Goal: Task Accomplishment & Management: Use online tool/utility

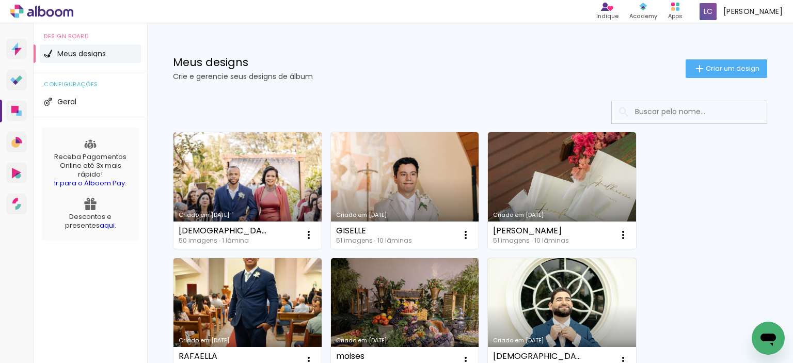
click at [256, 173] on link "Criado em [DATE]" at bounding box center [247, 190] width 148 height 117
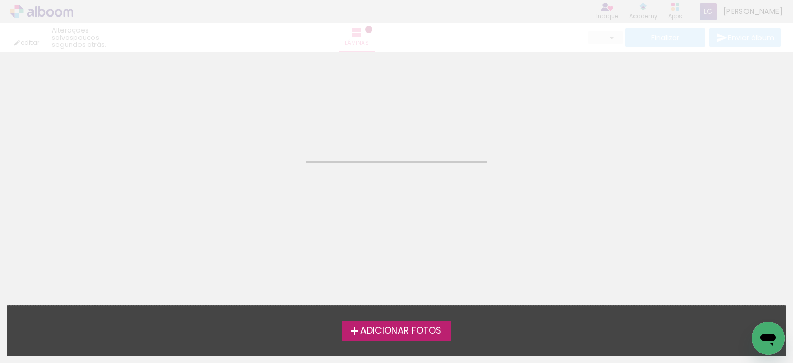
click at [256, 173] on neon-animated-pages "Confirmar Cancelar" at bounding box center [396, 207] width 793 height 311
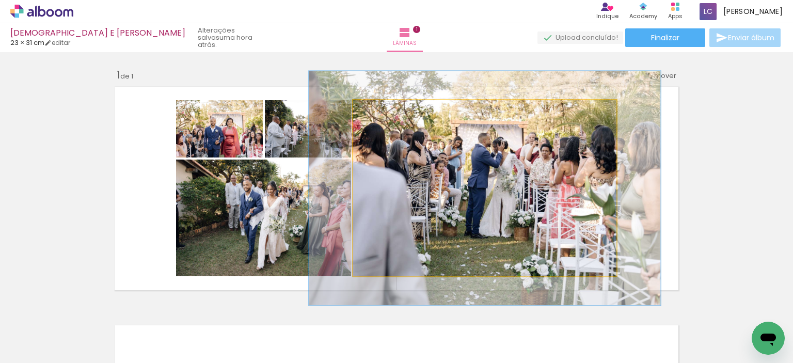
drag, startPoint x: 375, startPoint y: 111, endPoint x: 387, endPoint y: 111, distance: 11.9
click at [387, 111] on div at bounding box center [389, 110] width 9 height 9
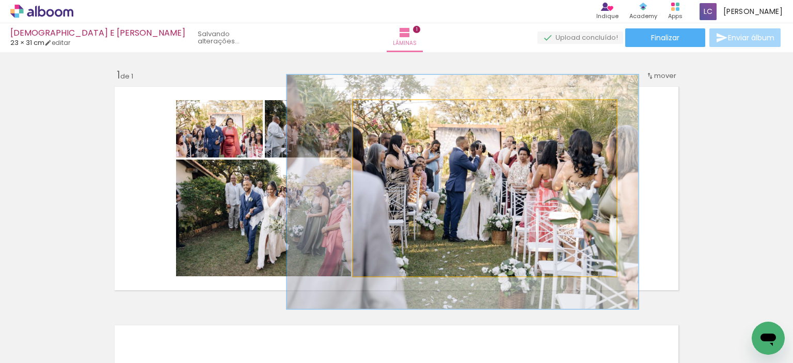
drag, startPoint x: 556, startPoint y: 212, endPoint x: 533, endPoint y: 216, distance: 22.5
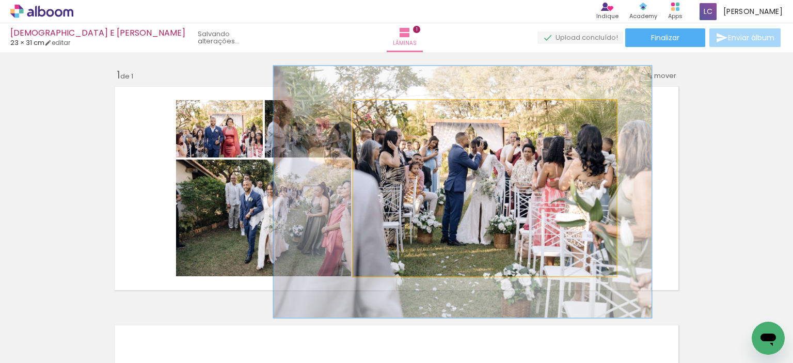
type paper-slider "143"
click at [393, 109] on div at bounding box center [394, 110] width 9 height 9
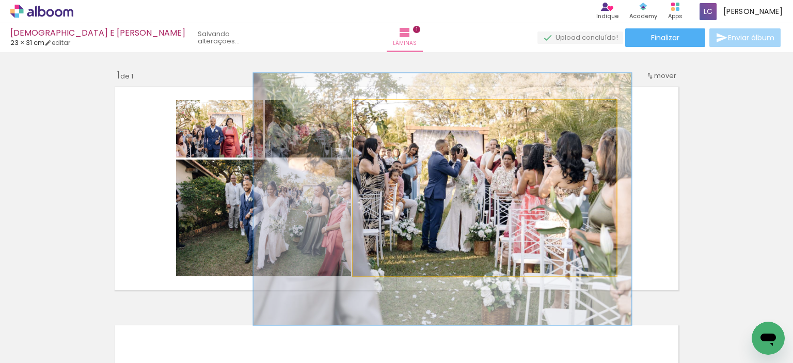
drag, startPoint x: 463, startPoint y: 204, endPoint x: 443, endPoint y: 211, distance: 21.4
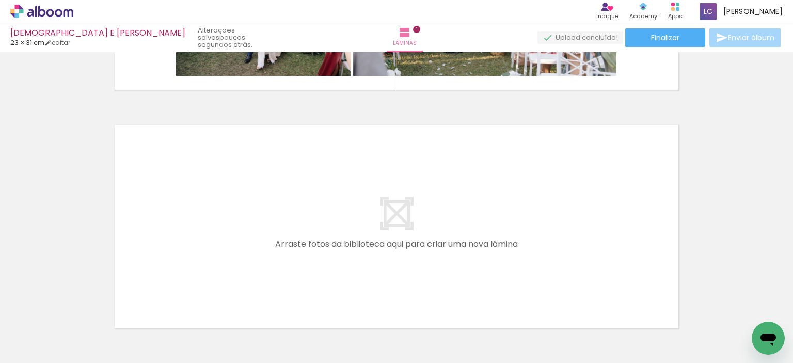
scroll to position [207, 0]
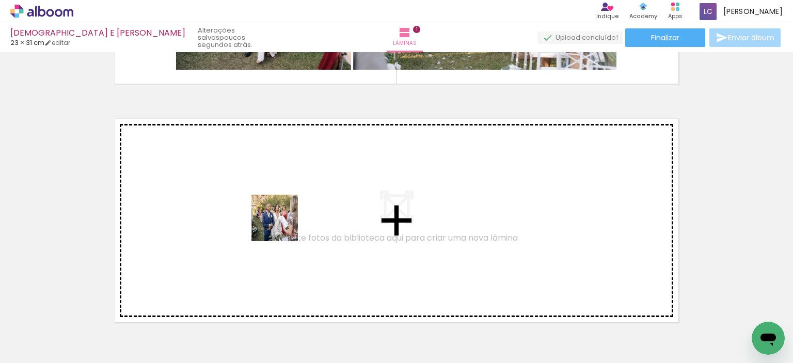
drag, startPoint x: 282, startPoint y: 226, endPoint x: 385, endPoint y: 324, distance: 142.1
click at [261, 206] on quentale-workspace at bounding box center [396, 181] width 793 height 363
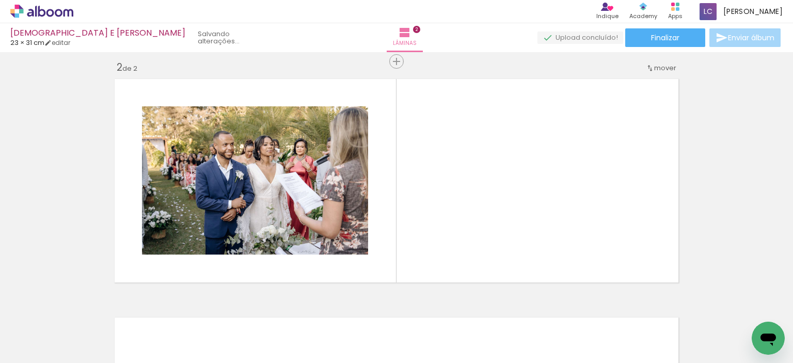
scroll to position [251, 0]
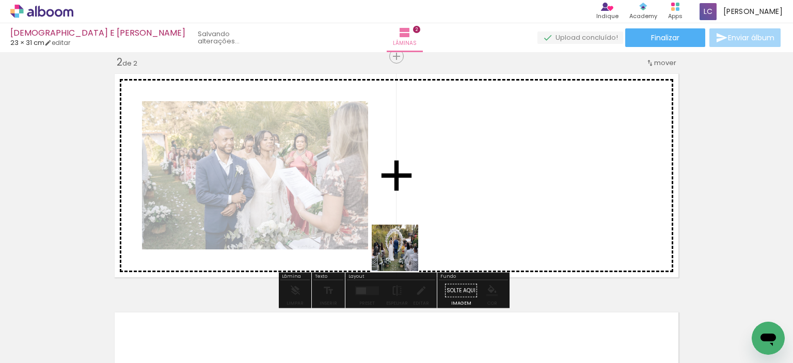
drag, startPoint x: 403, startPoint y: 322, endPoint x: 402, endPoint y: 214, distance: 107.4
click at [402, 214] on quentale-workspace at bounding box center [396, 181] width 793 height 363
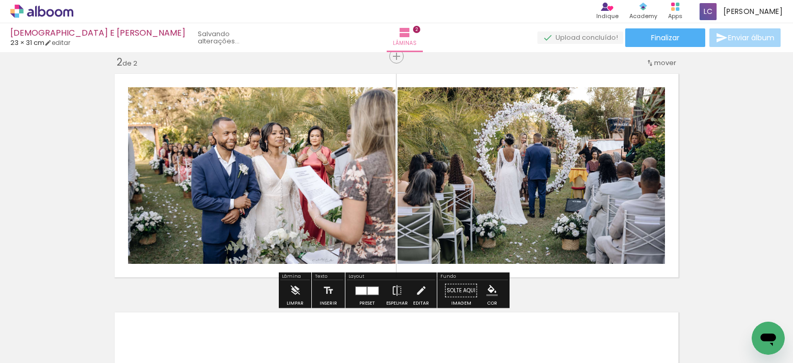
drag, startPoint x: 459, startPoint y: 335, endPoint x: 526, endPoint y: 324, distance: 67.9
click at [471, 217] on quentale-workspace at bounding box center [396, 181] width 793 height 363
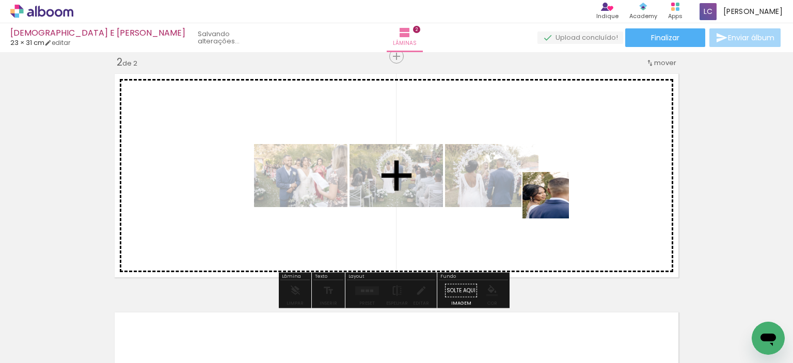
drag, startPoint x: 516, startPoint y: 340, endPoint x: 554, endPoint y: 203, distance: 142.3
click at [554, 203] on quentale-workspace at bounding box center [396, 181] width 793 height 363
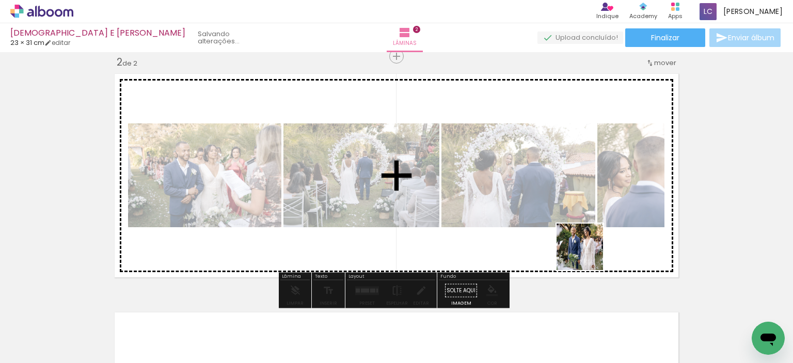
drag, startPoint x: 564, startPoint y: 332, endPoint x: 512, endPoint y: 293, distance: 65.3
click at [595, 215] on quentale-workspace at bounding box center [396, 181] width 793 height 363
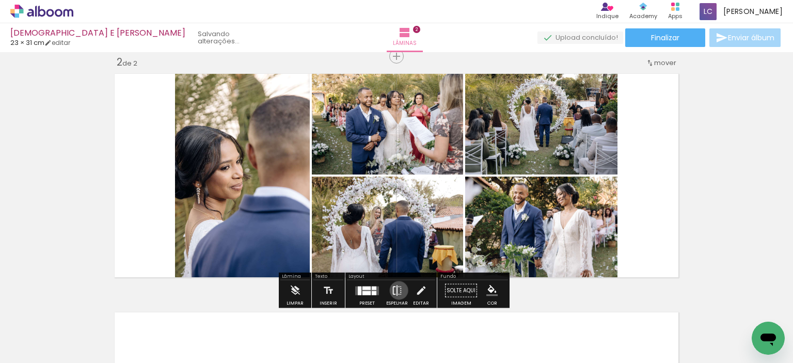
click at [397, 290] on iron-icon at bounding box center [396, 290] width 11 height 21
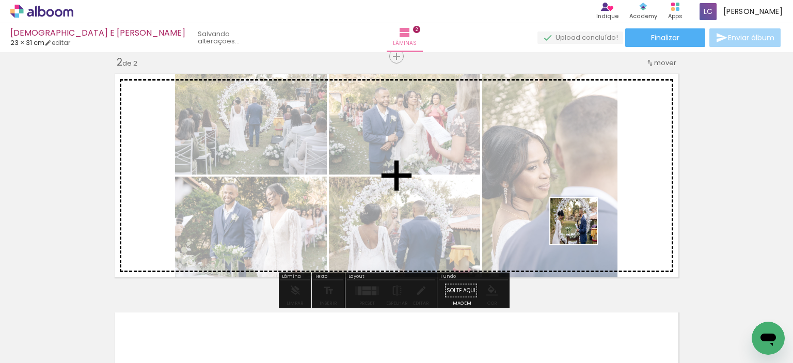
drag, startPoint x: 626, startPoint y: 338, endPoint x: 624, endPoint y: 258, distance: 80.1
click at [581, 227] on quentale-workspace at bounding box center [396, 181] width 793 height 363
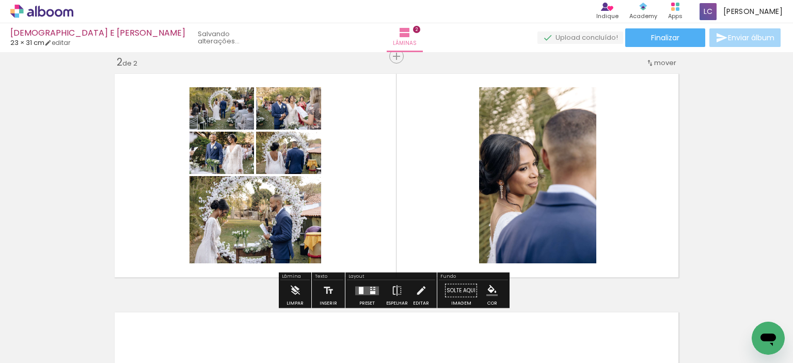
click at [366, 293] on quentale-layouter at bounding box center [367, 290] width 24 height 9
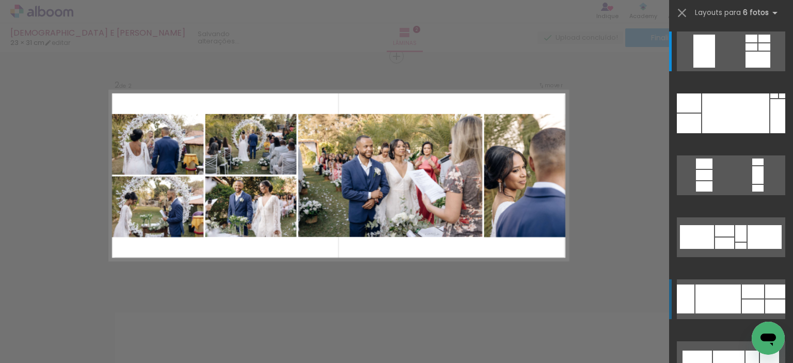
click at [732, 304] on div at bounding box center [718, 299] width 45 height 29
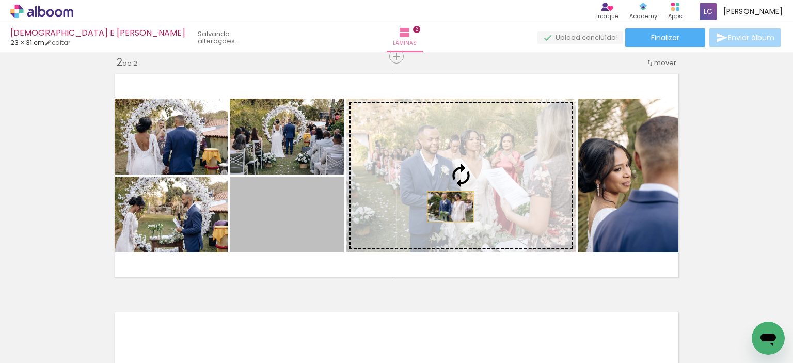
drag, startPoint x: 294, startPoint y: 212, endPoint x: 474, endPoint y: 206, distance: 179.8
click at [0, 0] on slot at bounding box center [0, 0] width 0 height 0
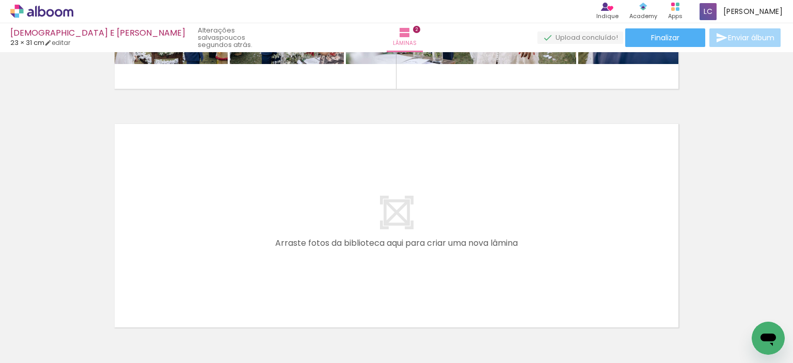
scroll to position [458, 0]
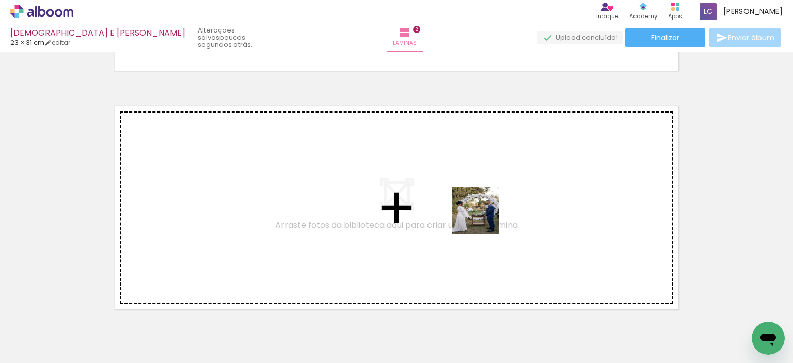
drag, startPoint x: 681, startPoint y: 340, endPoint x: 483, endPoint y: 218, distance: 232.3
click at [483, 218] on quentale-workspace at bounding box center [396, 181] width 793 height 363
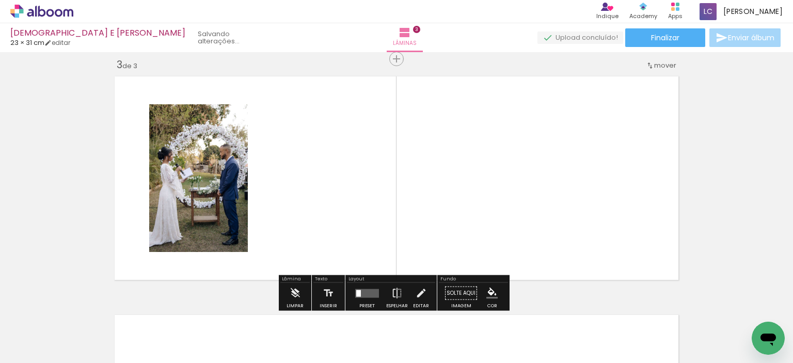
scroll to position [490, 0]
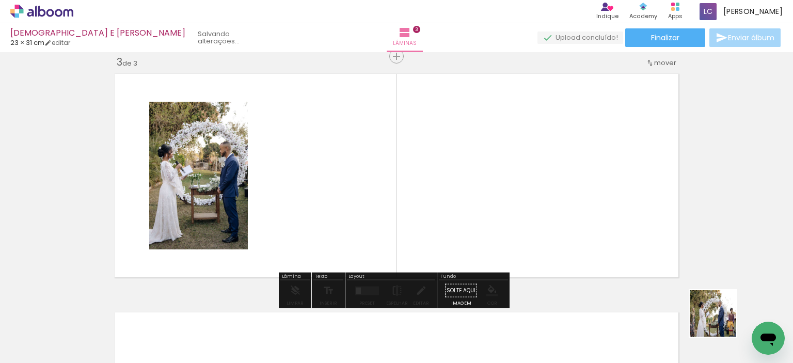
drag, startPoint x: 736, startPoint y: 332, endPoint x: 502, endPoint y: 284, distance: 238.7
click at [508, 206] on quentale-workspace at bounding box center [396, 181] width 793 height 363
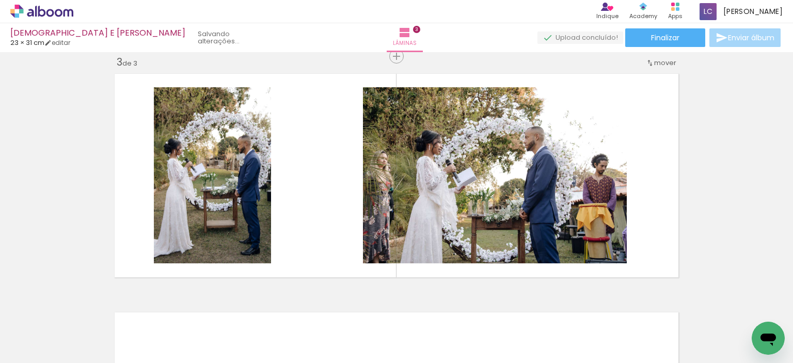
scroll to position [0, 391]
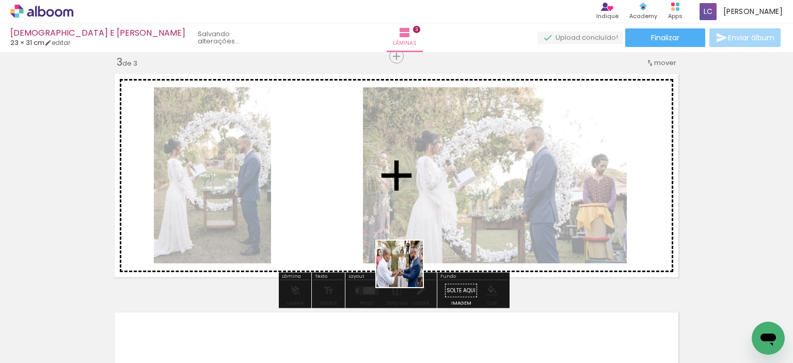
drag, startPoint x: 405, startPoint y: 336, endPoint x: 406, endPoint y: 238, distance: 98.1
click at [406, 234] on quentale-workspace at bounding box center [396, 181] width 793 height 363
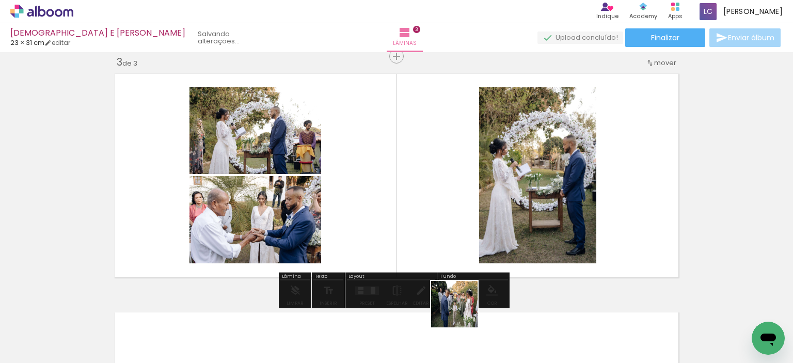
drag, startPoint x: 463, startPoint y: 323, endPoint x: 446, endPoint y: 234, distance: 90.8
click at [446, 234] on quentale-workspace at bounding box center [396, 181] width 793 height 363
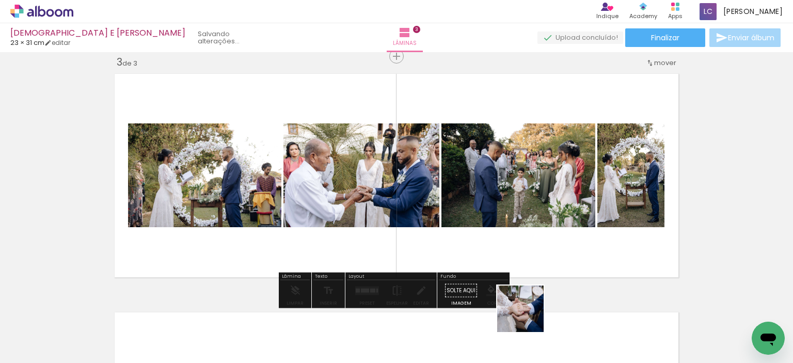
drag, startPoint x: 522, startPoint y: 337, endPoint x: 575, endPoint y: 339, distance: 52.7
click at [529, 239] on quentale-workspace at bounding box center [396, 181] width 793 height 363
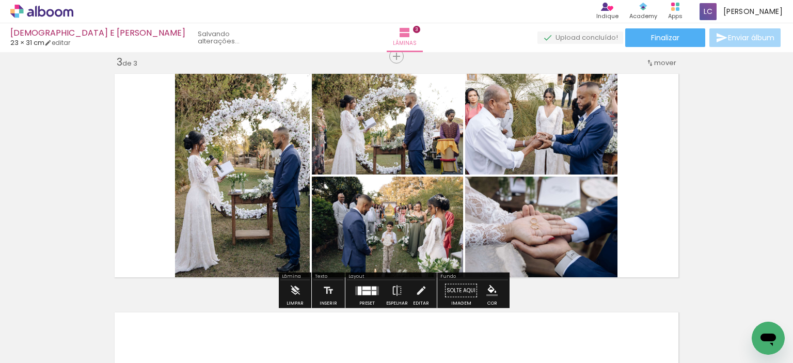
drag, startPoint x: 593, startPoint y: 333, endPoint x: 621, endPoint y: 245, distance: 92.1
click at [612, 255] on quentale-workspace at bounding box center [396, 181] width 793 height 363
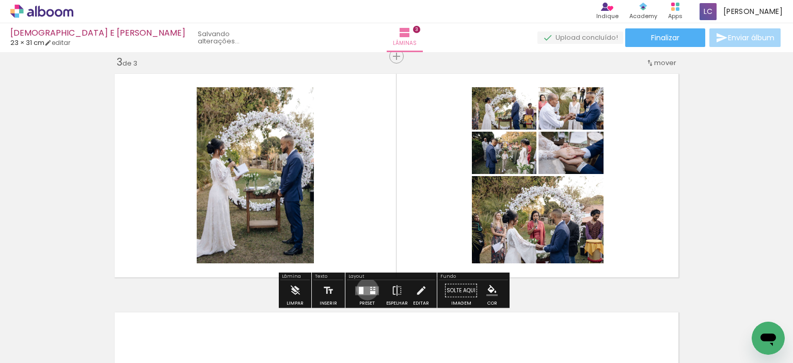
click at [365, 289] on quentale-layouter at bounding box center [367, 290] width 24 height 9
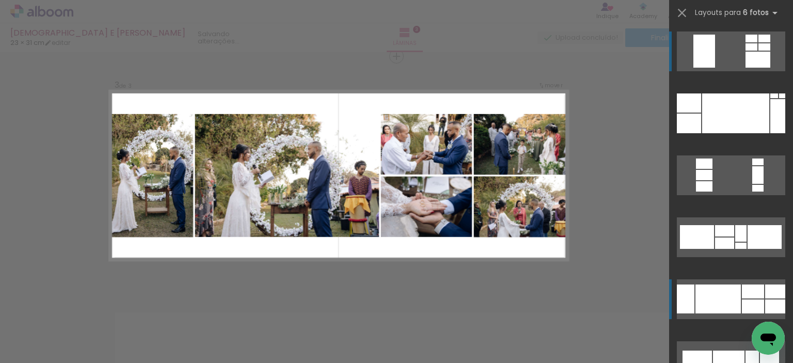
click at [733, 305] on div at bounding box center [718, 299] width 45 height 29
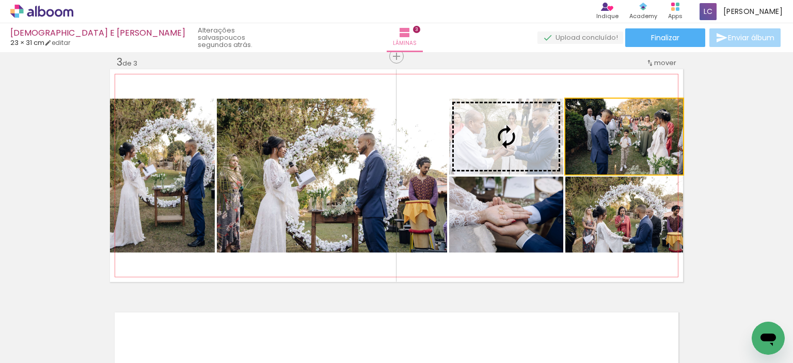
drag, startPoint x: 637, startPoint y: 154, endPoint x: 510, endPoint y: 146, distance: 127.3
click at [0, 0] on slot at bounding box center [0, 0] width 0 height 0
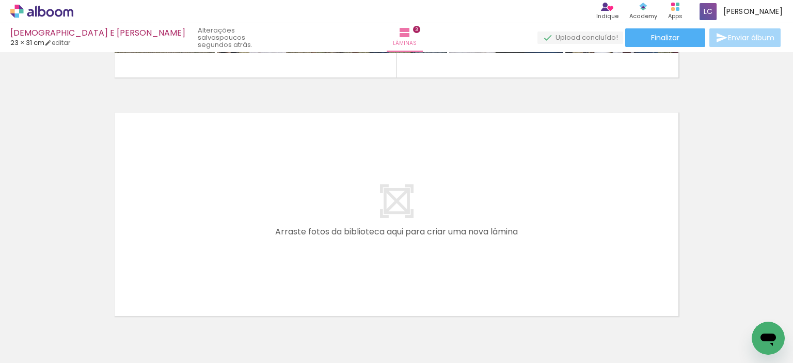
scroll to position [697, 0]
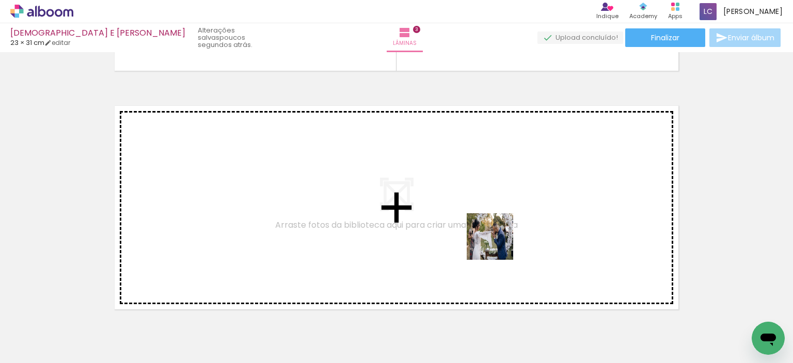
drag, startPoint x: 637, startPoint y: 329, endPoint x: 648, endPoint y: 314, distance: 17.8
click at [447, 212] on quentale-workspace at bounding box center [396, 181] width 793 height 363
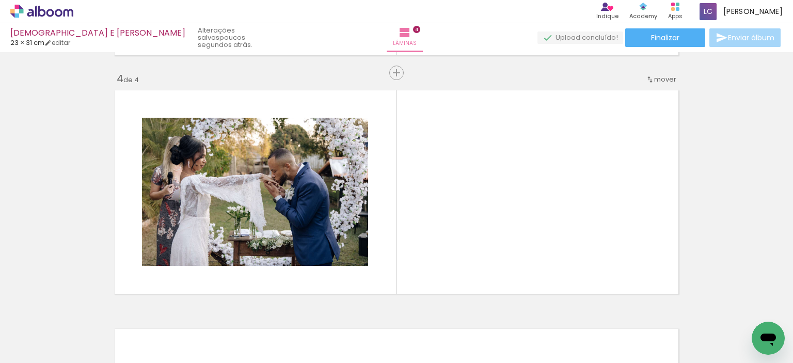
scroll to position [729, 0]
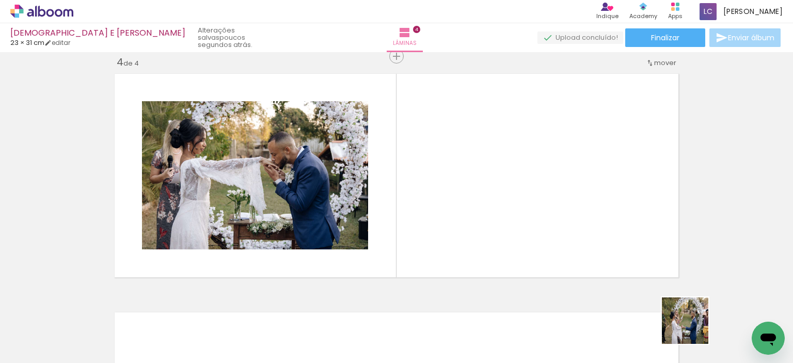
drag, startPoint x: 699, startPoint y: 333, endPoint x: 495, endPoint y: 200, distance: 242.9
click at [495, 200] on quentale-workspace at bounding box center [396, 181] width 793 height 363
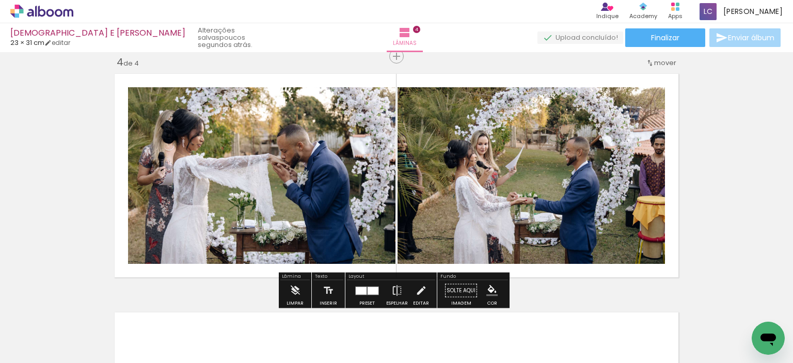
scroll to position [0, 809]
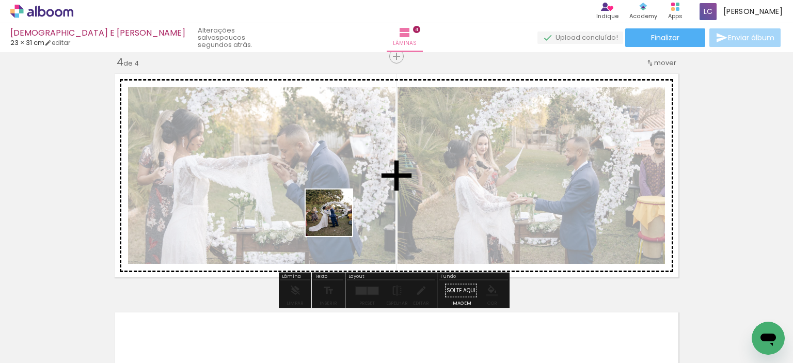
drag, startPoint x: 338, startPoint y: 339, endPoint x: 335, endPoint y: 211, distance: 128.1
click at [335, 211] on quentale-workspace at bounding box center [396, 181] width 793 height 363
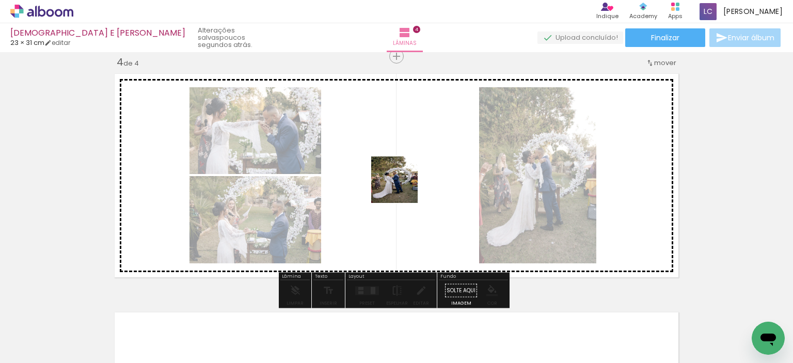
drag, startPoint x: 394, startPoint y: 341, endPoint x: 402, endPoint y: 187, distance: 154.1
click at [402, 187] on quentale-workspace at bounding box center [396, 181] width 793 height 363
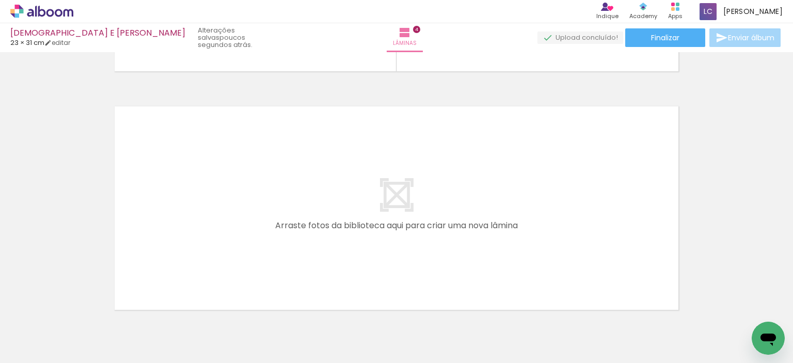
scroll to position [935, 0]
drag, startPoint x: 452, startPoint y: 334, endPoint x: 505, endPoint y: 342, distance: 53.3
click at [353, 197] on quentale-workspace at bounding box center [396, 181] width 793 height 363
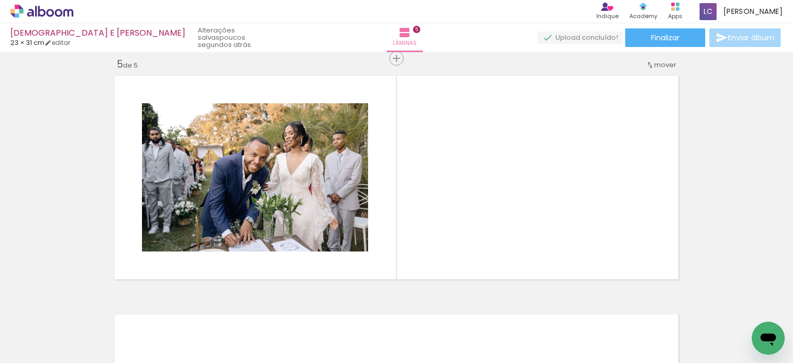
scroll to position [967, 0]
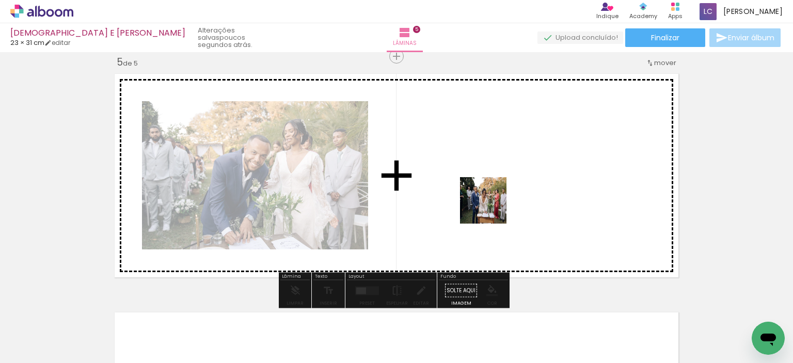
drag, startPoint x: 516, startPoint y: 330, endPoint x: 491, endPoint y: 208, distance: 124.9
click at [491, 208] on quentale-workspace at bounding box center [396, 181] width 793 height 363
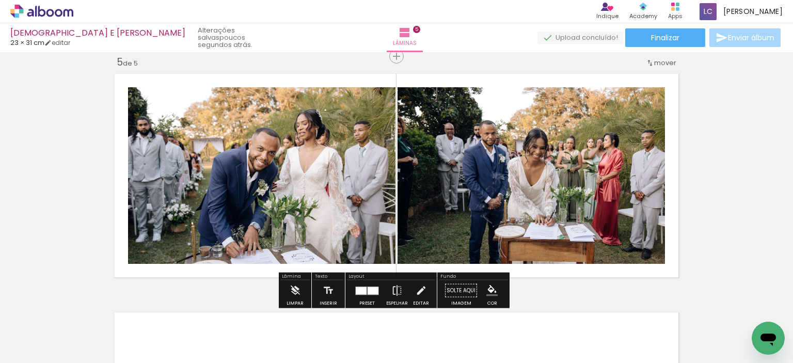
drag, startPoint x: 566, startPoint y: 324, endPoint x: 603, endPoint y: 325, distance: 37.2
click at [531, 186] on quentale-workspace at bounding box center [396, 181] width 793 height 363
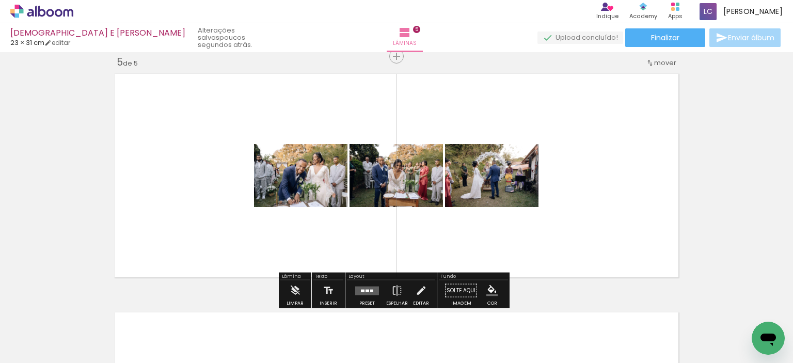
drag, startPoint x: 627, startPoint y: 338, endPoint x: 672, endPoint y: 349, distance: 46.1
click at [594, 215] on quentale-workspace at bounding box center [396, 181] width 793 height 363
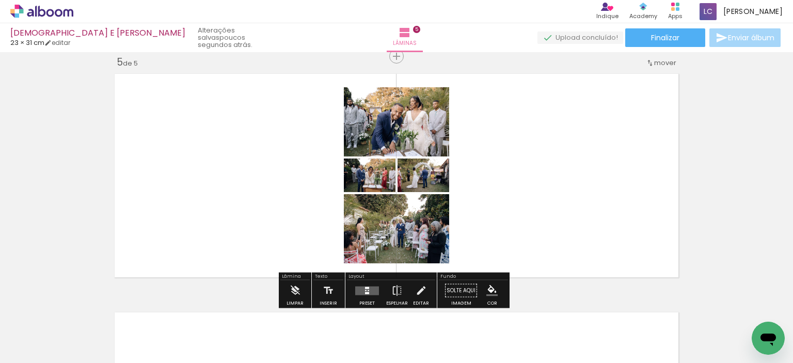
scroll to position [0, 1081]
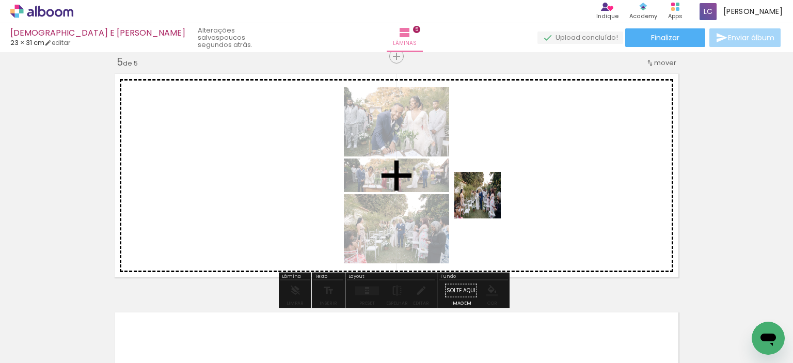
drag, startPoint x: 417, startPoint y: 334, endPoint x: 485, endPoint y: 203, distance: 148.0
click at [485, 203] on quentale-workspace at bounding box center [396, 181] width 793 height 363
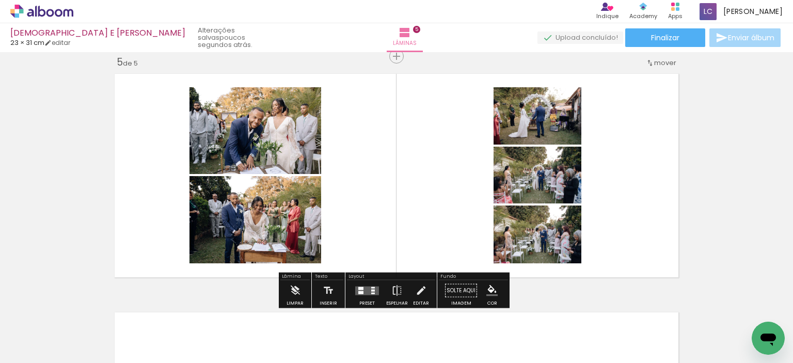
drag, startPoint x: 475, startPoint y: 326, endPoint x: 529, endPoint y: 305, distance: 57.5
click at [486, 197] on quentale-workspace at bounding box center [396, 181] width 793 height 363
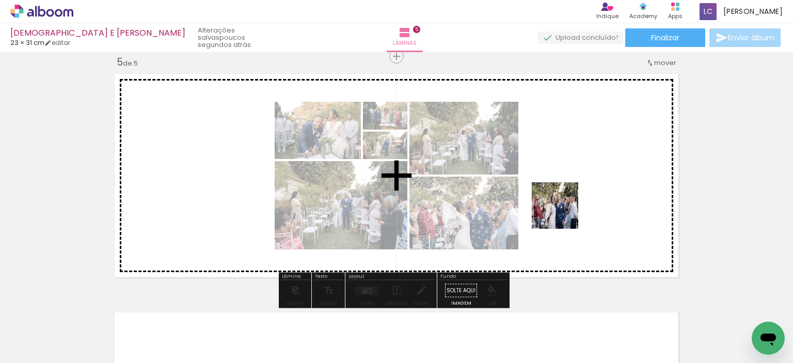
drag, startPoint x: 542, startPoint y: 279, endPoint x: 556, endPoint y: 294, distance: 20.5
click at [564, 213] on quentale-workspace at bounding box center [396, 181] width 793 height 363
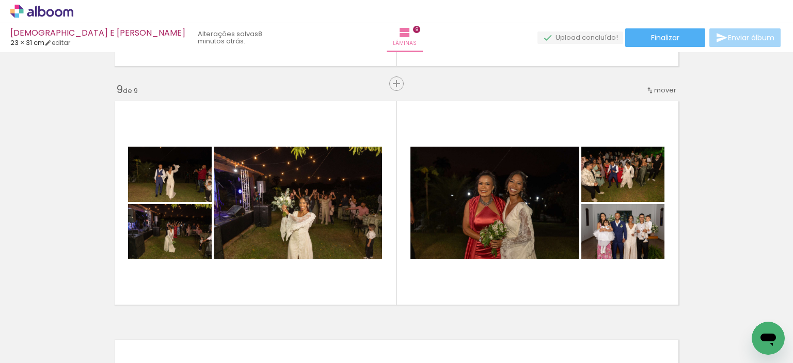
scroll to position [1911, 0]
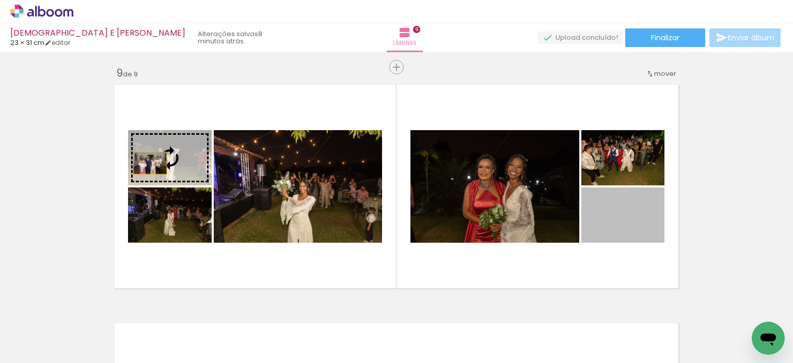
drag, startPoint x: 633, startPoint y: 232, endPoint x: 146, endPoint y: 163, distance: 491.3
click at [0, 0] on slot at bounding box center [0, 0] width 0 height 0
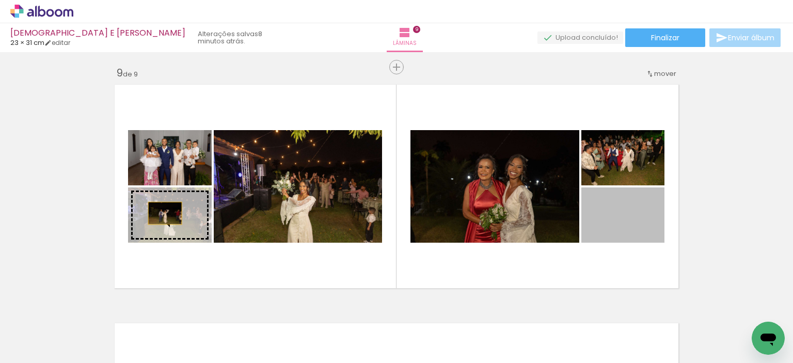
drag, startPoint x: 618, startPoint y: 226, endPoint x: 161, endPoint y: 213, distance: 456.6
click at [0, 0] on slot at bounding box center [0, 0] width 0 height 0
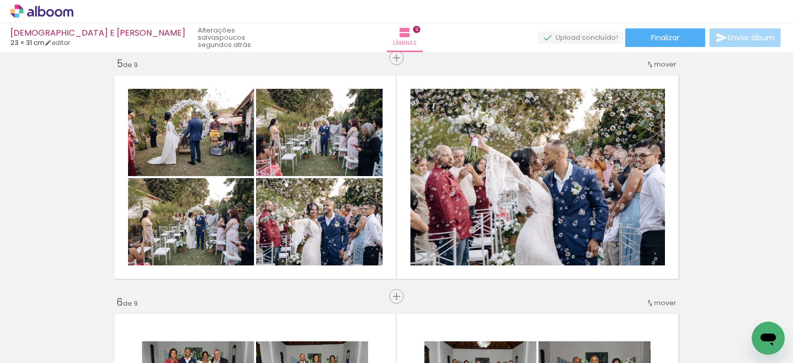
scroll to position [981, 0]
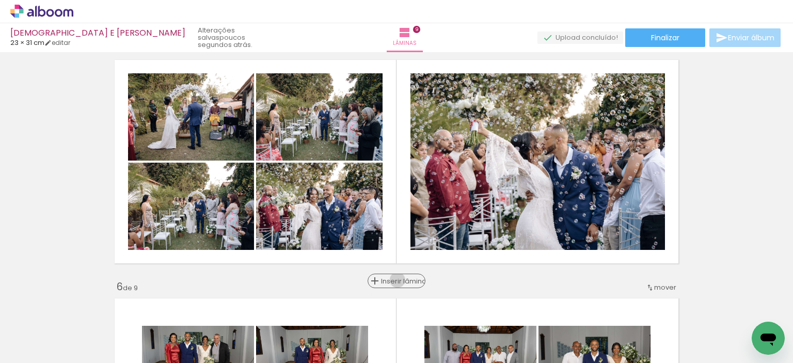
click at [393, 280] on span "Inserir lâmina" at bounding box center [401, 281] width 40 height 7
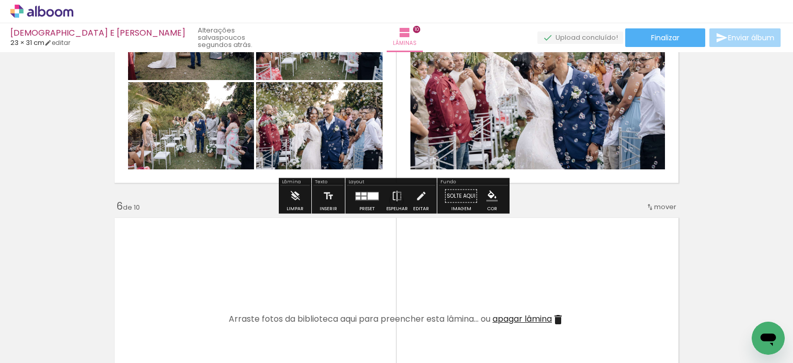
scroll to position [1084, 0]
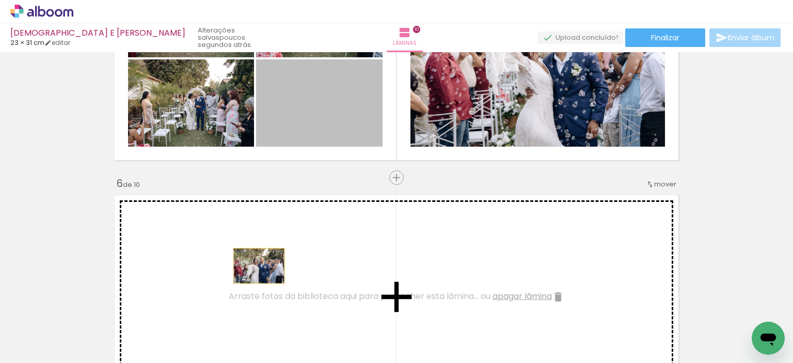
drag, startPoint x: 337, startPoint y: 108, endPoint x: 482, endPoint y: 107, distance: 145.6
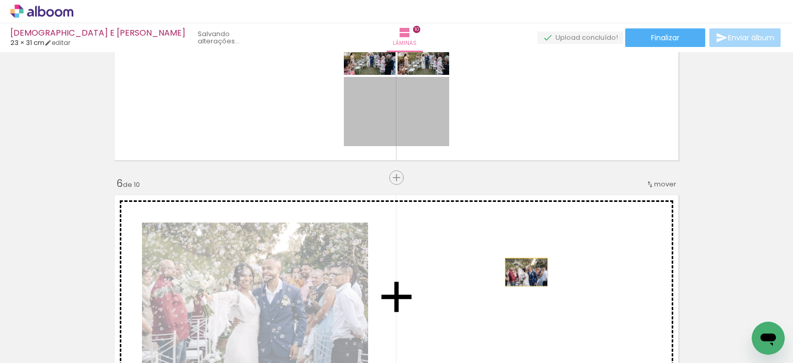
drag, startPoint x: 421, startPoint y: 105, endPoint x: 523, endPoint y: 272, distance: 195.8
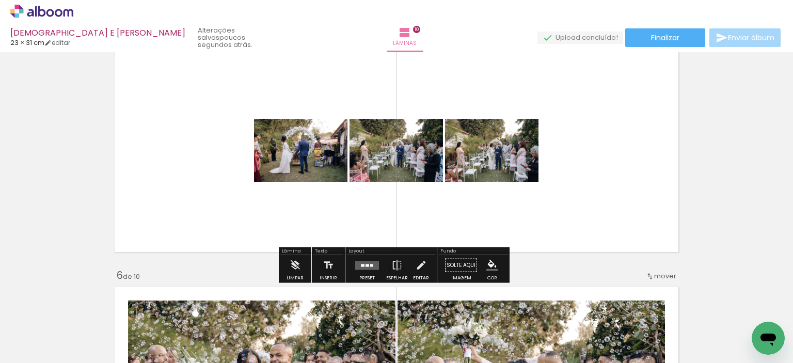
scroll to position [981, 0]
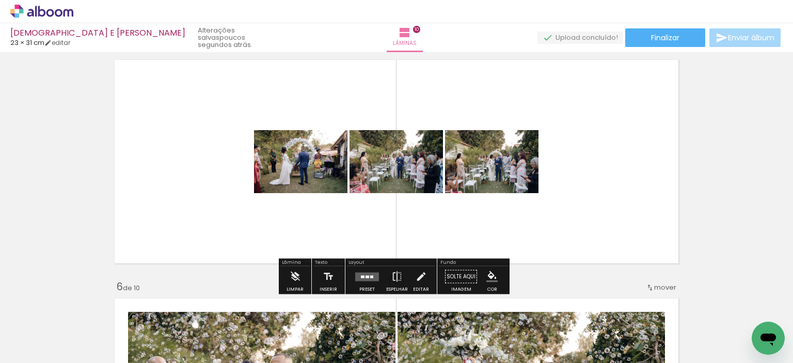
click at [362, 278] on quentale-layouter at bounding box center [367, 276] width 24 height 9
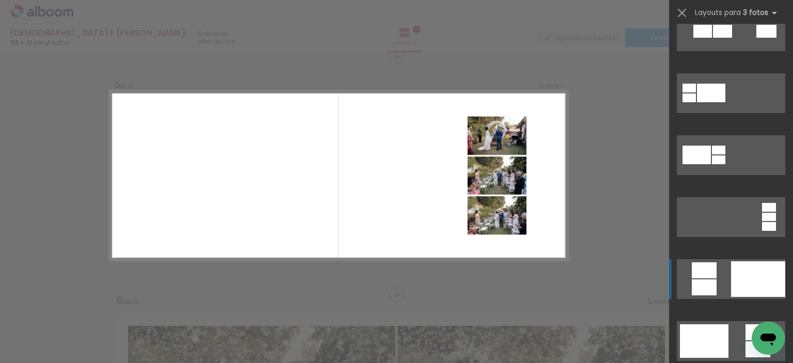
scroll to position [103, 0]
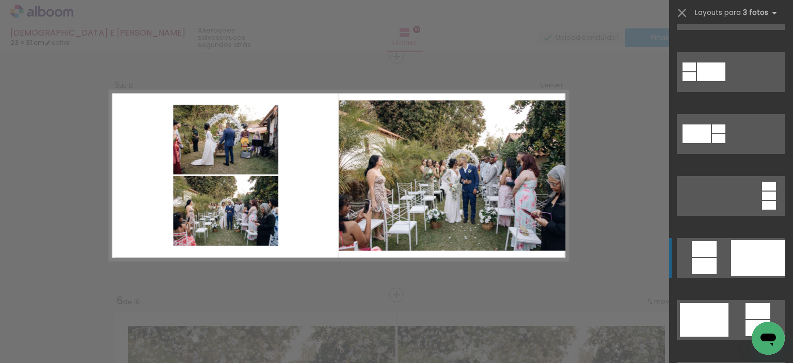
click at [747, 267] on div at bounding box center [758, 258] width 54 height 36
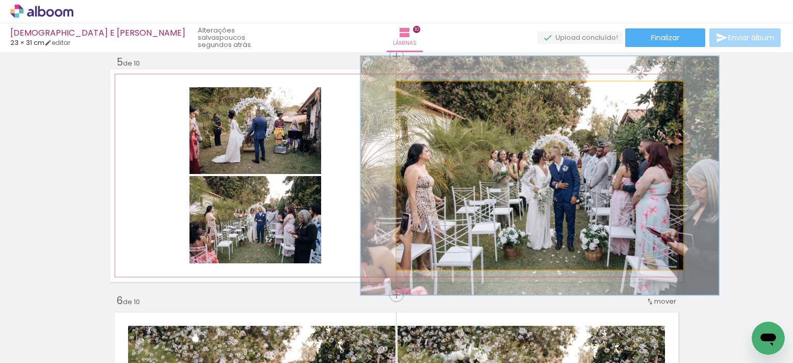
drag, startPoint x: 417, startPoint y: 92, endPoint x: 426, endPoint y: 92, distance: 8.8
type paper-slider "125"
click at [426, 92] on div at bounding box center [429, 92] width 9 height 9
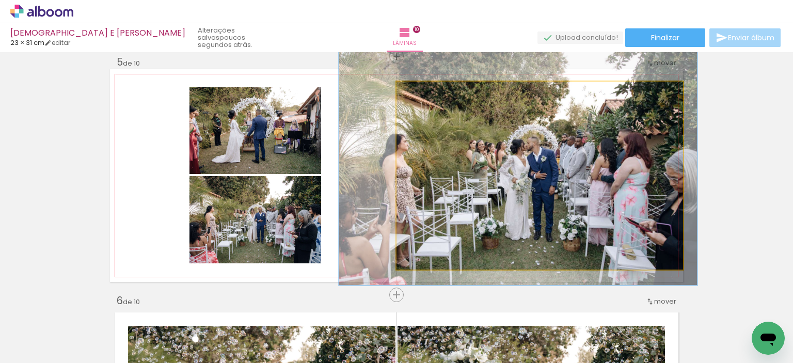
drag, startPoint x: 558, startPoint y: 187, endPoint x: 536, endPoint y: 178, distance: 23.8
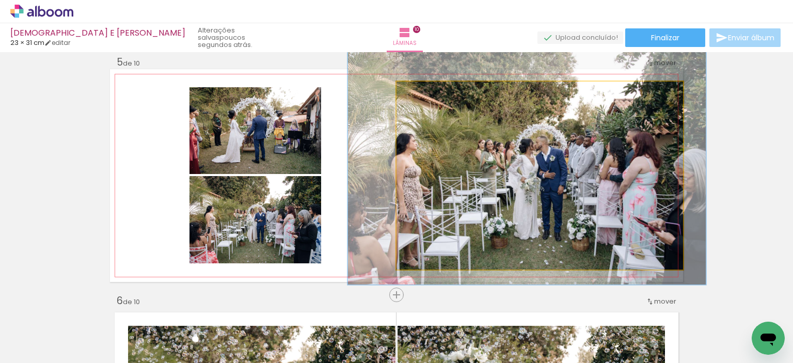
drag, startPoint x: 524, startPoint y: 194, endPoint x: 532, endPoint y: 193, distance: 8.8
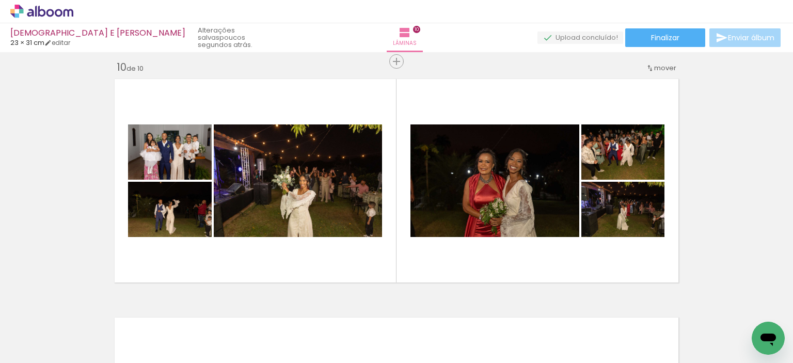
scroll to position [2206, 0]
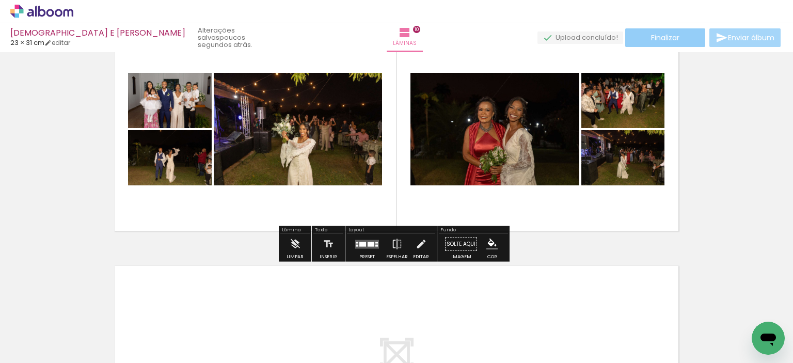
click at [682, 34] on paper-button "Finalizar" at bounding box center [665, 37] width 80 height 19
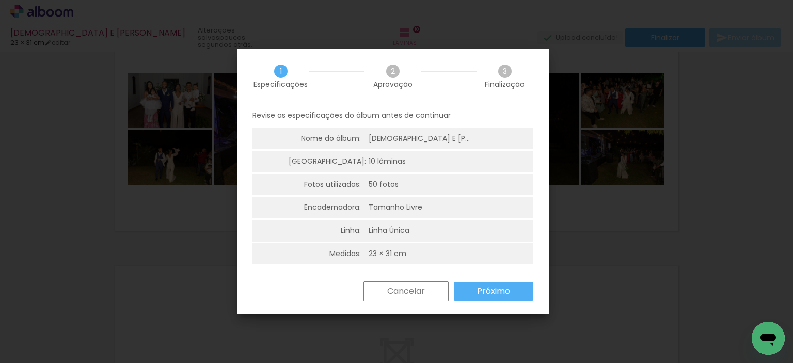
click at [0, 0] on slot "Próximo" at bounding box center [0, 0] width 0 height 0
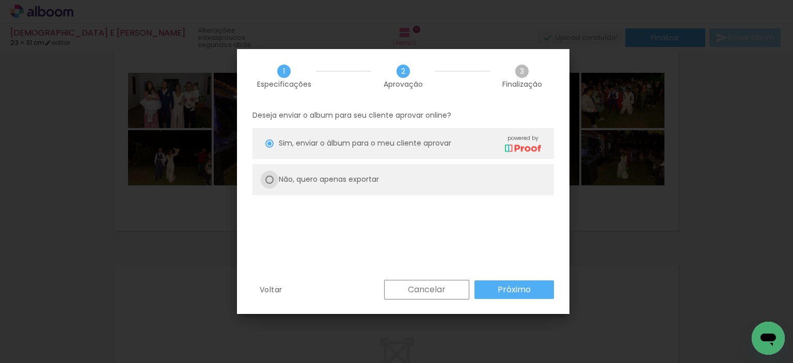
drag, startPoint x: 267, startPoint y: 177, endPoint x: 303, endPoint y: 194, distance: 39.3
click at [267, 177] on div at bounding box center [269, 180] width 8 height 8
type paper-radio-button "on"
click at [0, 0] on slot "Próximo" at bounding box center [0, 0] width 0 height 0
type input "Alta, 300 DPI"
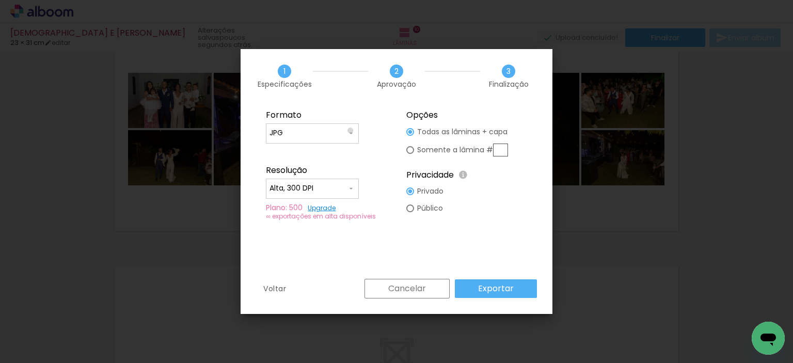
click at [351, 131] on iron-icon at bounding box center [351, 133] width 8 height 8
click at [287, 147] on paper-item "PDF" at bounding box center [312, 152] width 93 height 21
type input "PDF"
click at [0, 0] on slot "Exportar" at bounding box center [0, 0] width 0 height 0
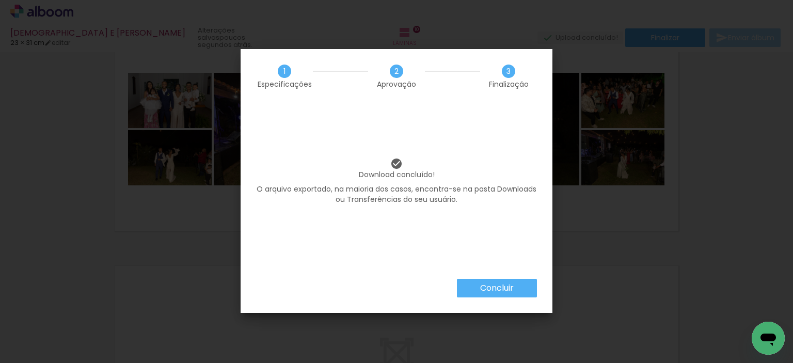
click at [0, 0] on slot "Concluir" at bounding box center [0, 0] width 0 height 0
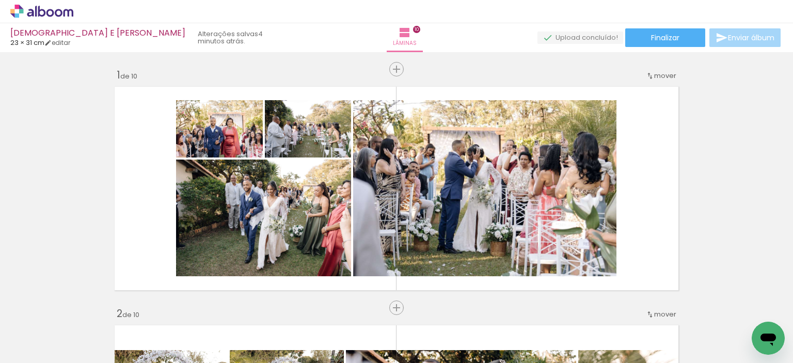
scroll to position [103, 0]
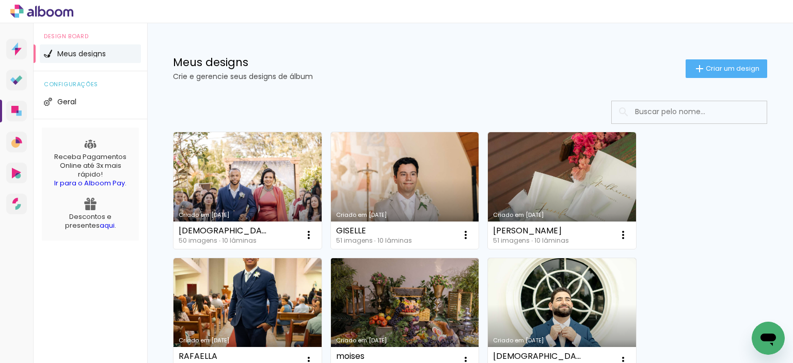
scroll to position [52, 0]
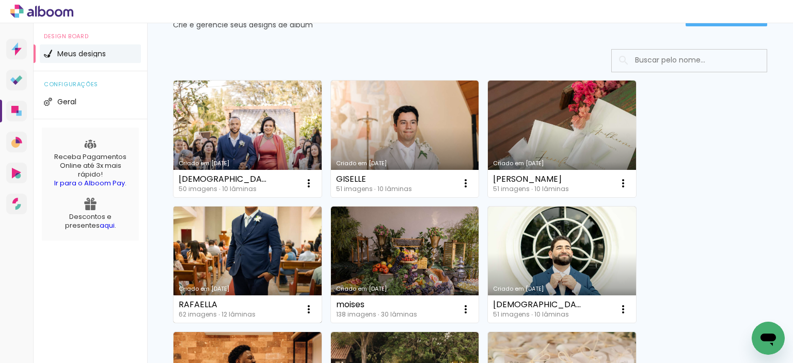
click at [259, 264] on link "Criado em [DATE]" at bounding box center [247, 265] width 148 height 117
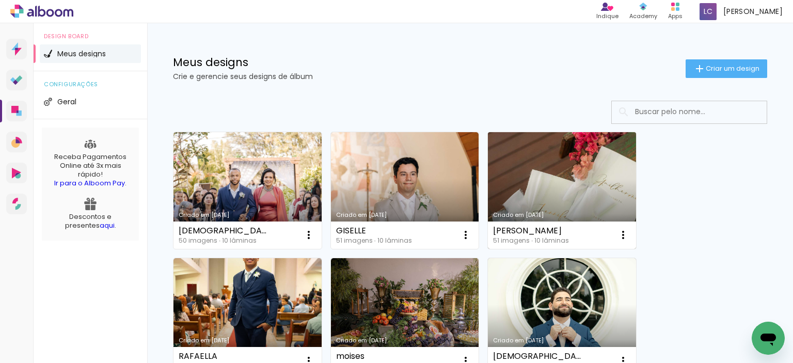
click at [544, 195] on link "Criado em [DATE]" at bounding box center [562, 190] width 148 height 117
